Goal: Task Accomplishment & Management: Use online tool/utility

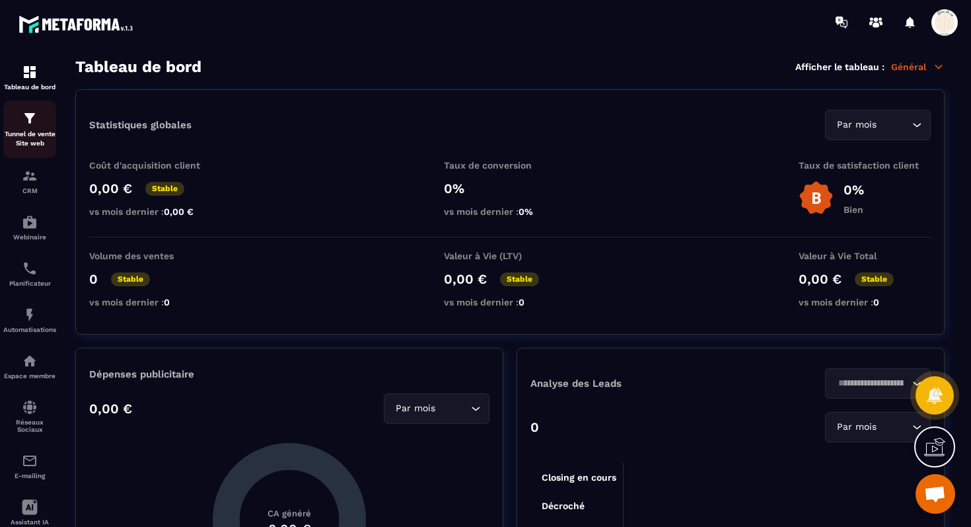
click at [40, 126] on div "Tunnel de vente Site web" at bounding box center [29, 129] width 53 height 38
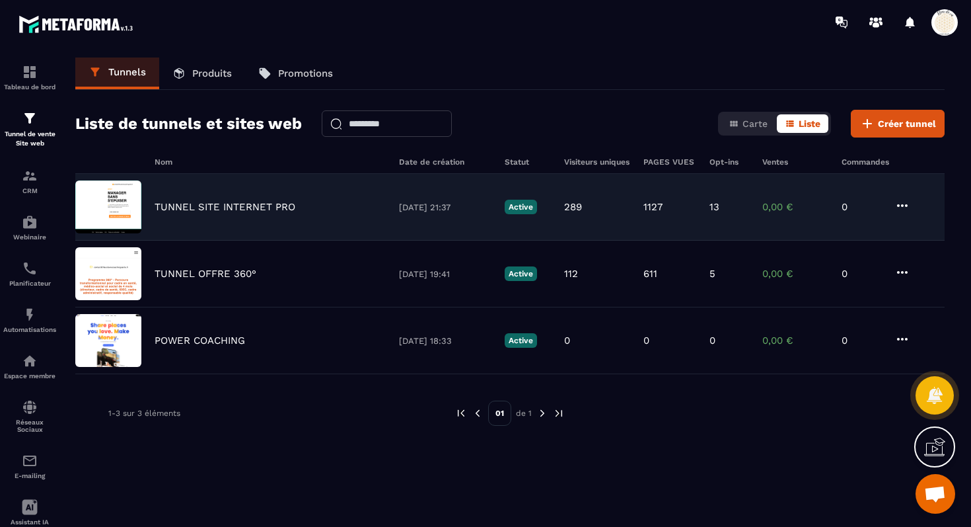
click at [225, 210] on p "TUNNEL SITE INTERNET PRO" at bounding box center [225, 207] width 141 height 12
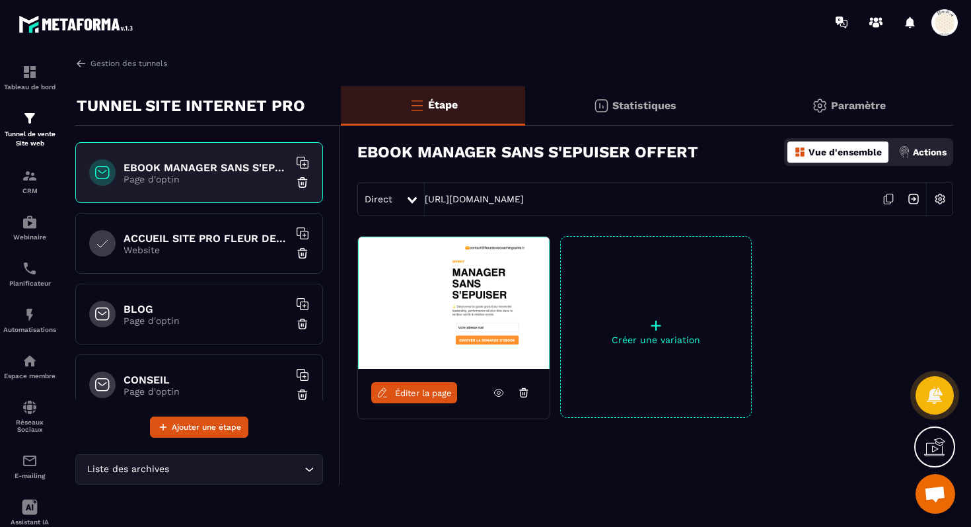
click at [238, 184] on p "Page d'optin" at bounding box center [206, 179] width 165 height 11
click at [893, 194] on icon at bounding box center [888, 198] width 25 height 25
click at [155, 309] on h6 "BLOG" at bounding box center [206, 309] width 165 height 13
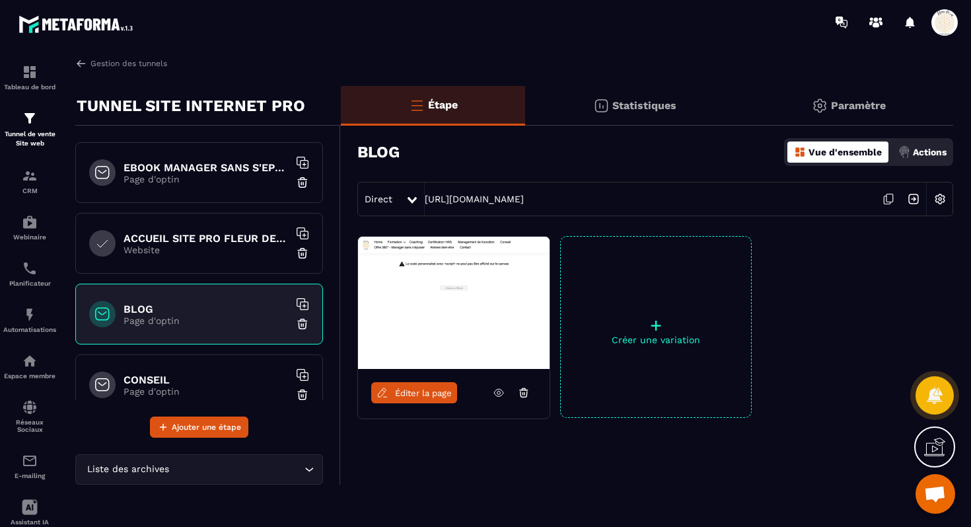
click at [888, 195] on icon at bounding box center [888, 198] width 25 height 25
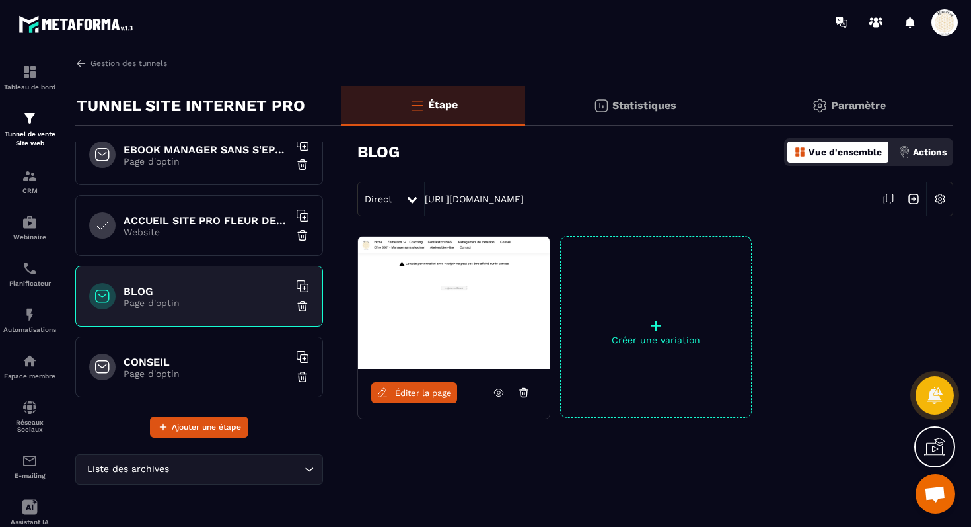
scroll to position [3, 0]
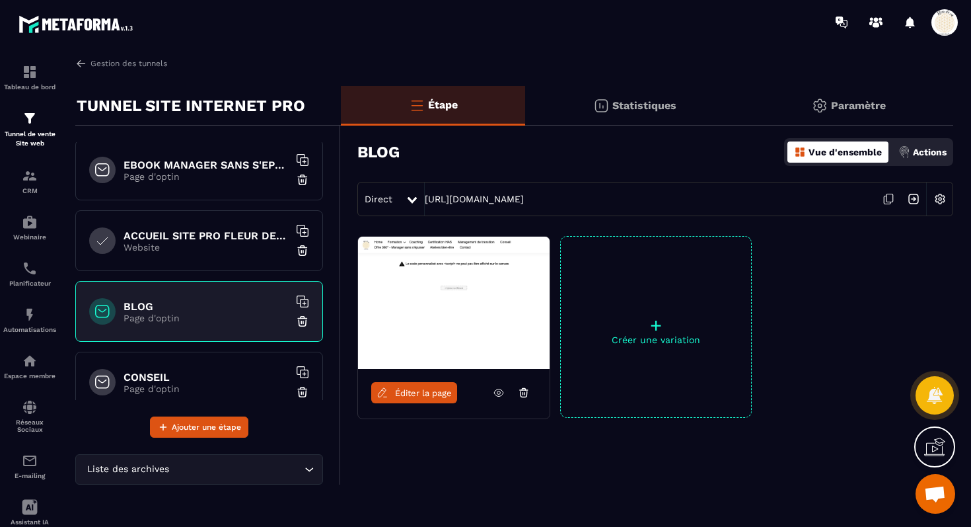
click at [196, 242] on p "Website" at bounding box center [206, 247] width 165 height 11
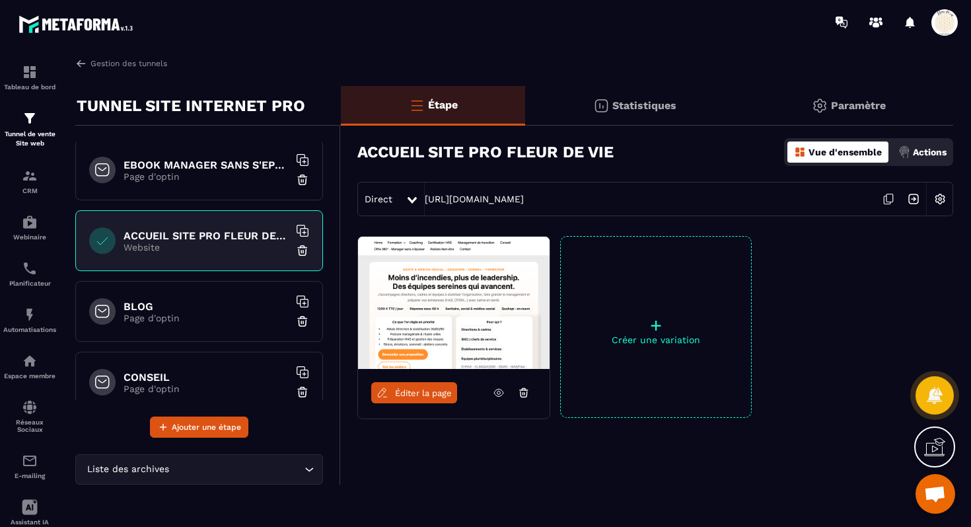
click at [889, 200] on icon at bounding box center [888, 198] width 25 height 25
click at [196, 320] on p "Page d'optin" at bounding box center [206, 318] width 165 height 11
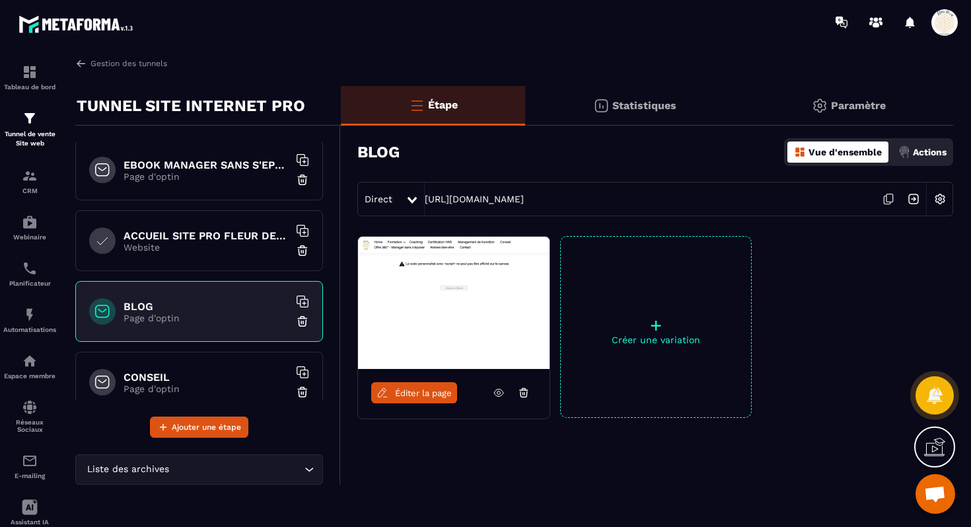
click at [420, 402] on link "Éditer la page" at bounding box center [414, 392] width 86 height 21
